Goal: Task Accomplishment & Management: Manage account settings

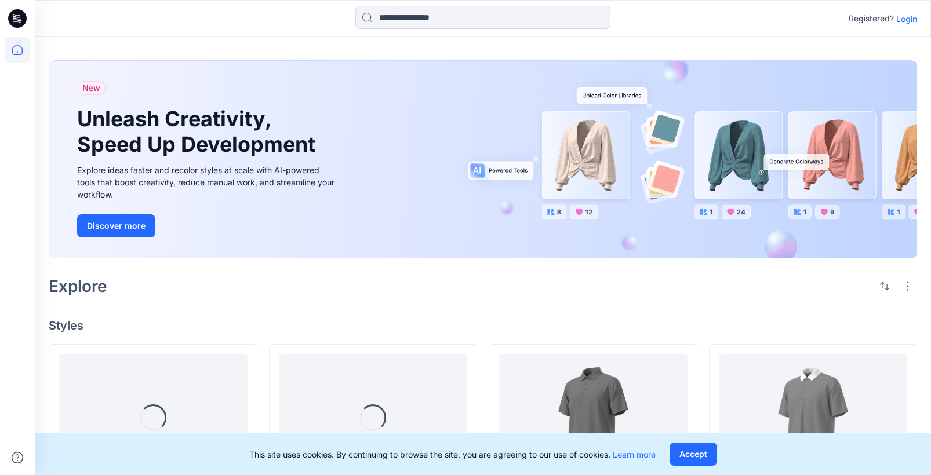
click at [896, 14] on p "Login" at bounding box center [906, 19] width 21 height 12
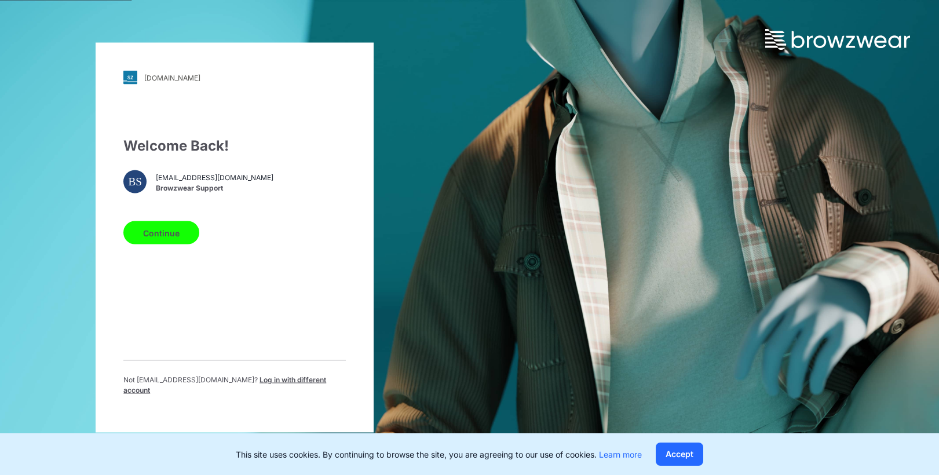
click at [184, 235] on button "Continue" at bounding box center [161, 232] width 76 height 23
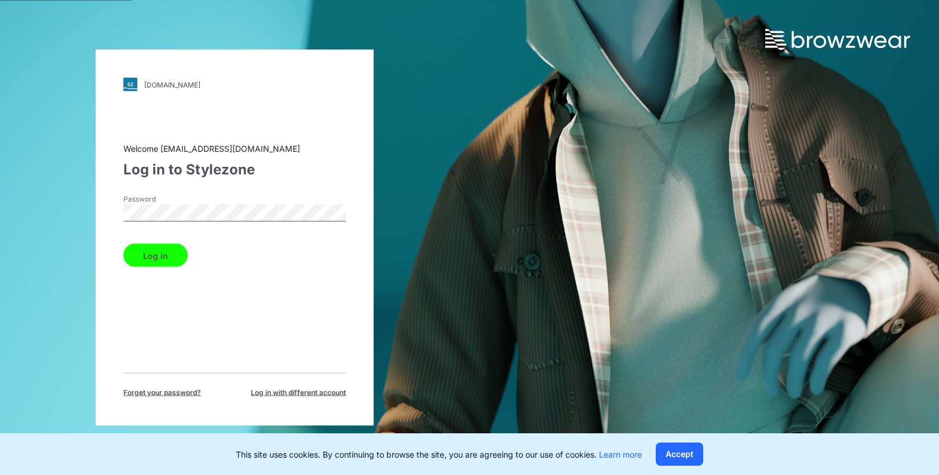
click at [96, 206] on div "[DOMAIN_NAME] Loading... Welcome [EMAIL_ADDRESS][DOMAIN_NAME] Log in to Stylezo…" at bounding box center [235, 238] width 278 height 376
click at [148, 235] on form "Password Log in" at bounding box center [234, 230] width 223 height 73
click at [147, 254] on button "Log in" at bounding box center [155, 255] width 64 height 23
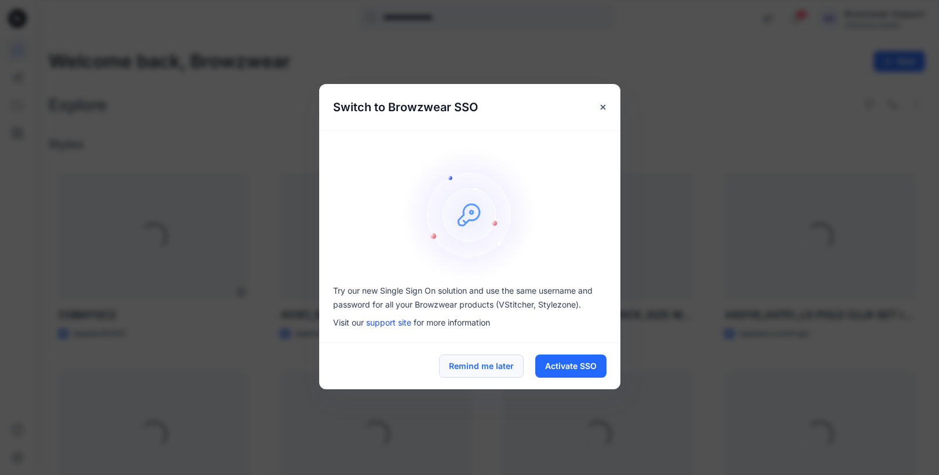
click at [461, 369] on button "Remind me later" at bounding box center [481, 366] width 85 height 23
